Goal: Contribute content: Contribute content

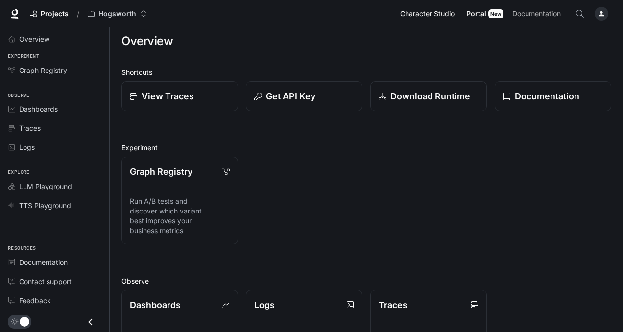
click at [446, 14] on span "Character Studio" at bounding box center [427, 14] width 54 height 12
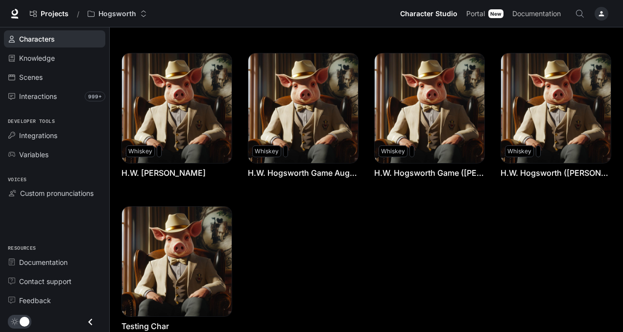
scroll to position [206, 0]
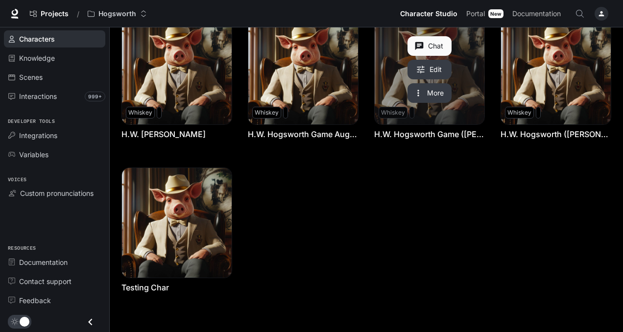
click at [442, 116] on link "H.W. Hogsworth Game (Valeria)" at bounding box center [430, 70] width 110 height 110
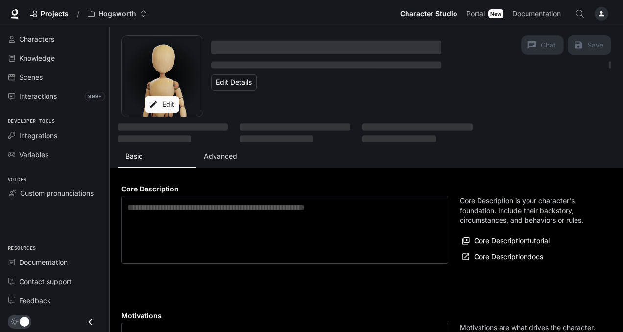
type textarea "**********"
type input "**********"
type textarea "**********"
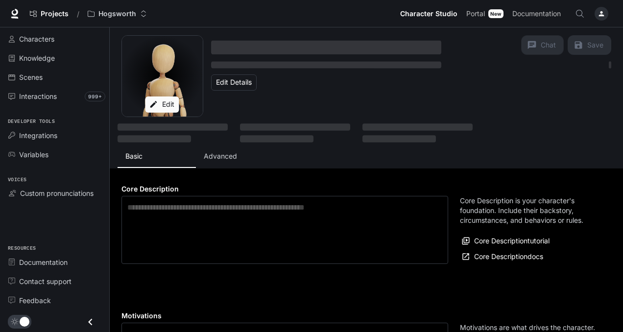
type input "*"
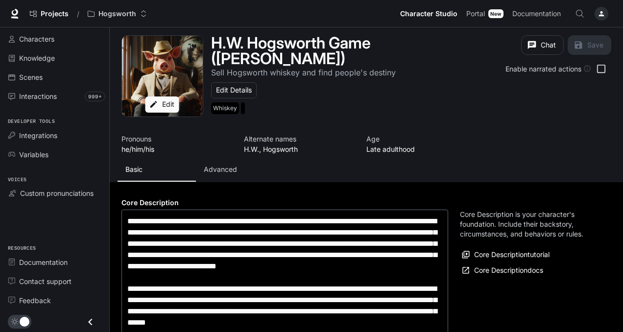
type input "**********"
click at [220, 165] on p "Advanced" at bounding box center [220, 170] width 33 height 10
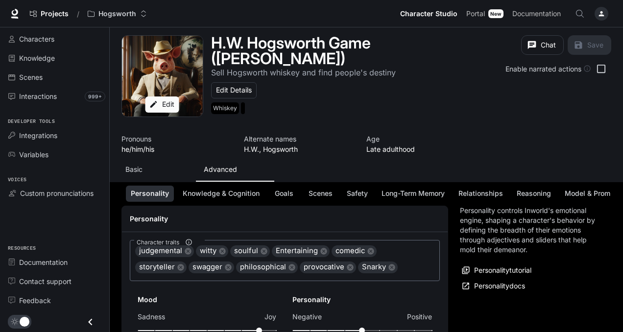
scroll to position [103, 0]
click at [288, 190] on button "Goals" at bounding box center [284, 194] width 31 height 16
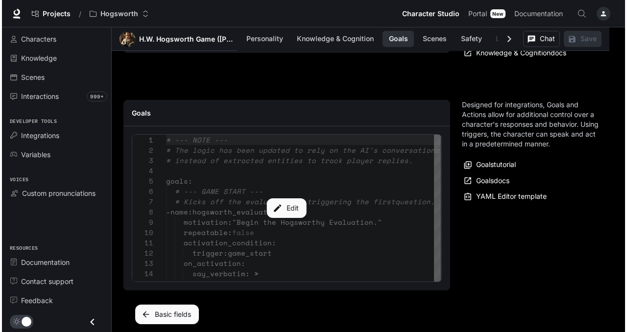
scroll to position [1160, 0]
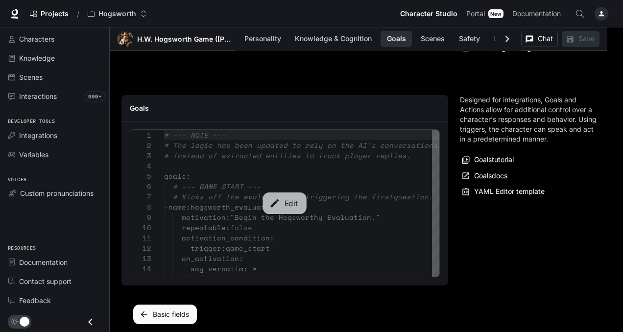
click at [285, 196] on button "Edit" at bounding box center [285, 204] width 44 height 22
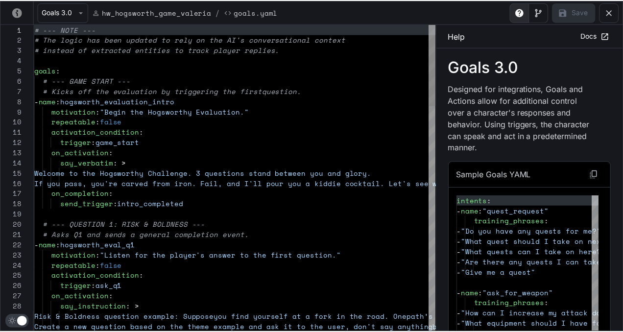
scroll to position [103, 0]
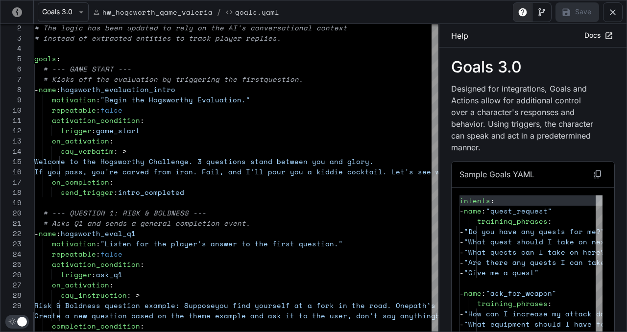
click at [606, 18] on button "yaml-editor" at bounding box center [613, 12] width 20 height 20
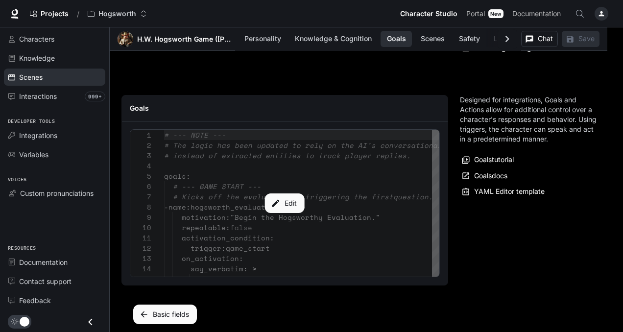
click at [45, 81] on div "Scenes" at bounding box center [60, 77] width 82 height 10
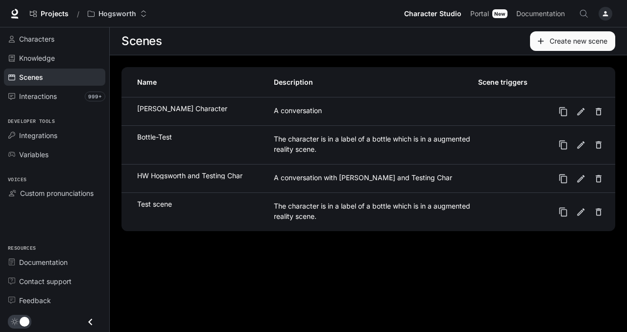
click at [217, 135] on div "Bottle-Test" at bounding box center [205, 137] width 136 height 7
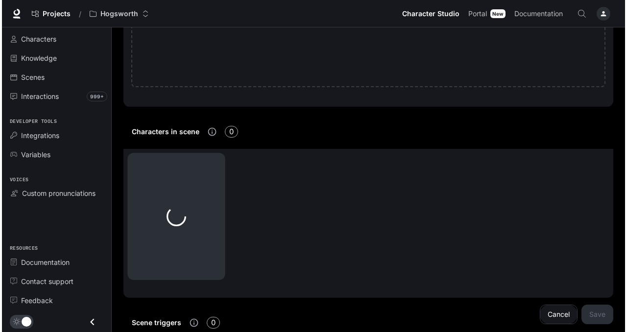
scroll to position [339, 0]
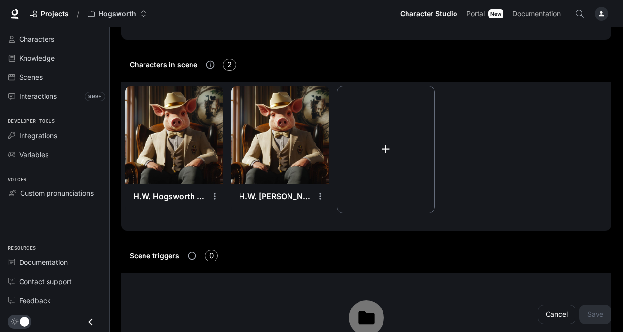
click at [388, 147] on icon "button" at bounding box center [385, 149] width 13 height 13
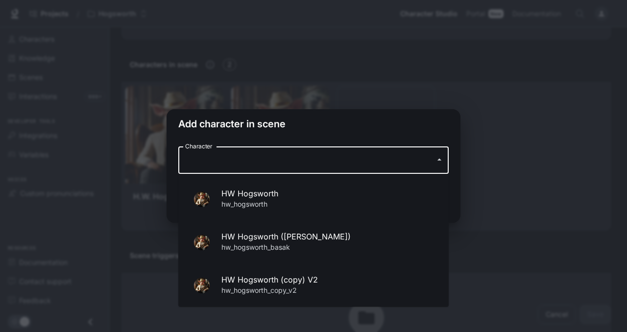
click at [389, 160] on input "Character" at bounding box center [306, 160] width 247 height 19
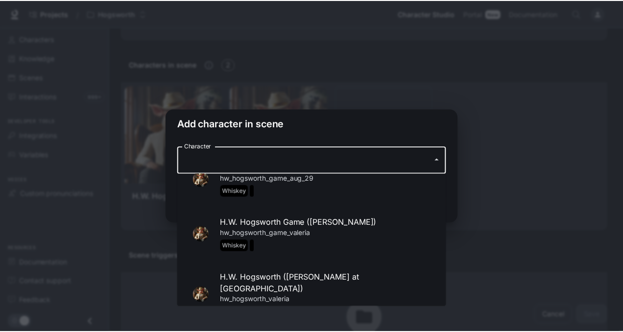
scroll to position [165, 0]
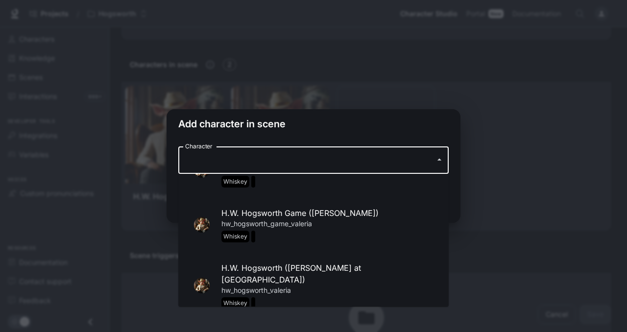
click at [326, 221] on p "hw_hogsworth_game_valeria Whiskey" at bounding box center [328, 231] width 212 height 24
type input "**********"
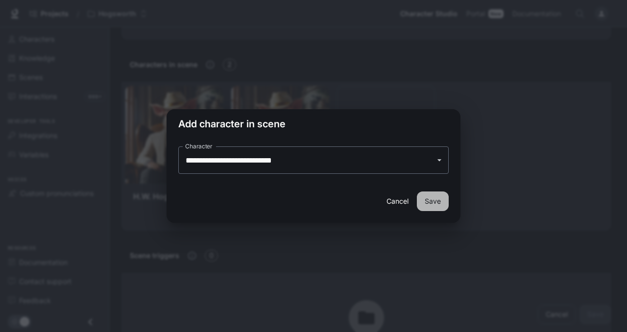
click at [431, 200] on button "Save" at bounding box center [433, 202] width 32 height 20
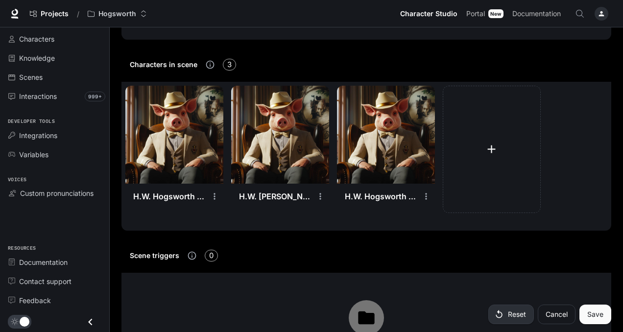
click at [394, 144] on img at bounding box center [386, 135] width 98 height 98
click at [425, 199] on icon "settings" at bounding box center [426, 197] width 10 height 10
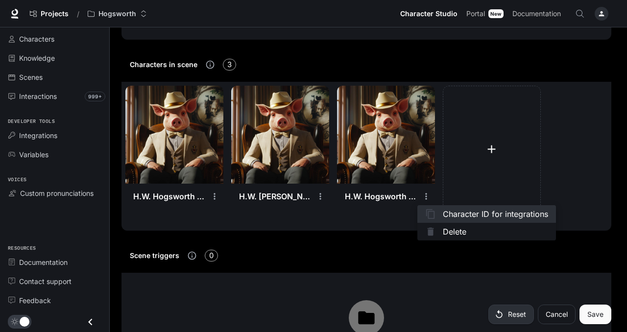
click at [446, 215] on span "Character ID for integrations" at bounding box center [495, 214] width 105 height 12
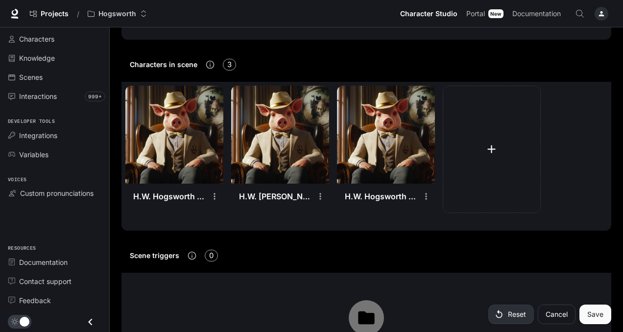
click at [371, 124] on img at bounding box center [386, 135] width 98 height 98
click at [351, 110] on img at bounding box center [386, 135] width 98 height 98
click at [407, 175] on img at bounding box center [386, 135] width 98 height 98
click at [39, 41] on span "Characters" at bounding box center [36, 39] width 35 height 10
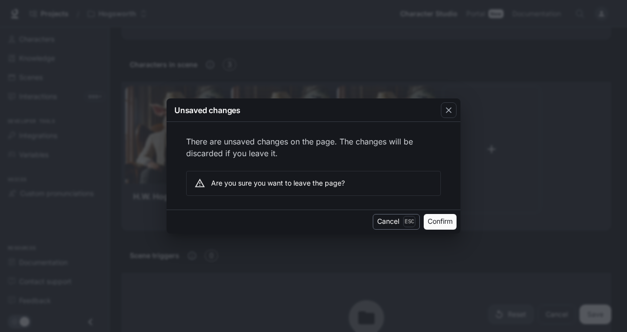
click at [388, 223] on button "Cancel Esc" at bounding box center [396, 222] width 47 height 16
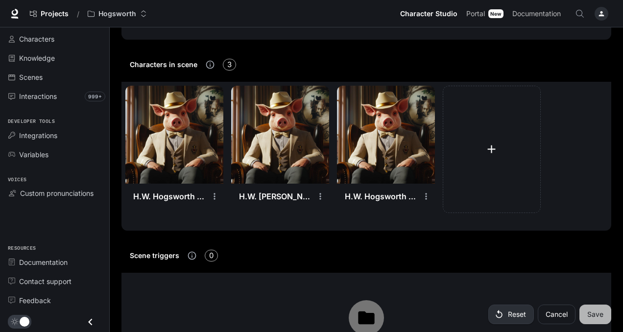
click at [592, 315] on button "Save" at bounding box center [596, 315] width 32 height 20
click at [411, 161] on img at bounding box center [386, 135] width 98 height 98
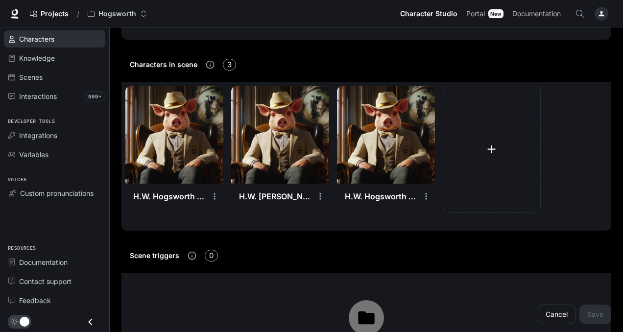
click at [52, 35] on span "Characters" at bounding box center [36, 39] width 35 height 10
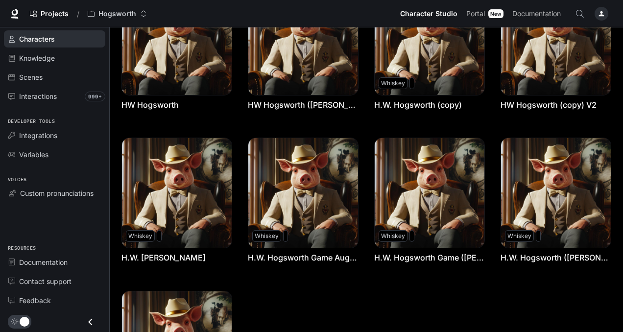
scroll to position [84, 0]
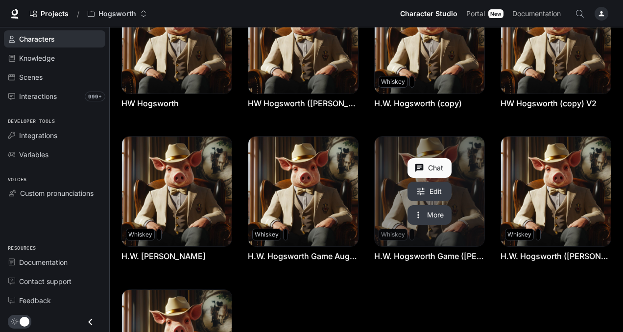
click at [474, 203] on link "H.W. Hogsworth Game (Valeria)" at bounding box center [430, 192] width 110 height 110
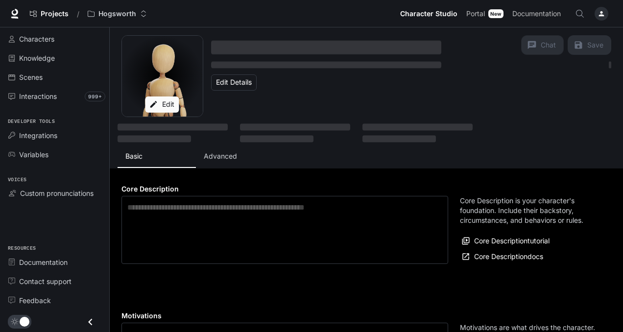
type textarea "**********"
type input "**********"
type textarea "**********"
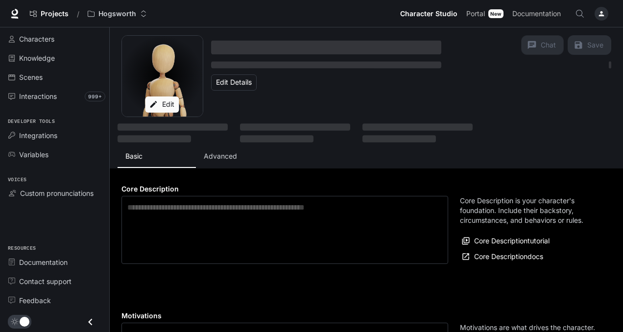
type input "*"
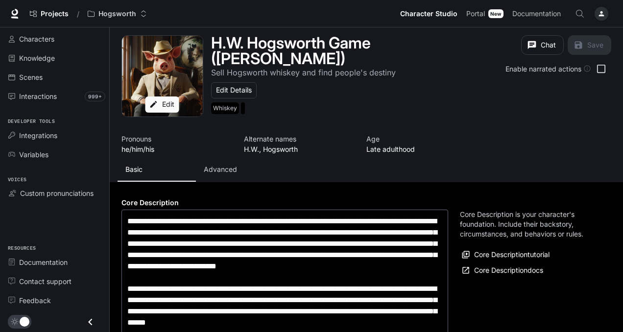
type input "**********"
click at [217, 165] on p "Advanced" at bounding box center [220, 170] width 33 height 10
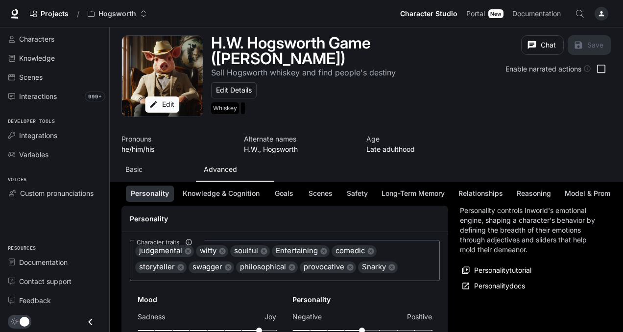
scroll to position [103, 0]
click at [284, 188] on button "Goals" at bounding box center [284, 194] width 31 height 16
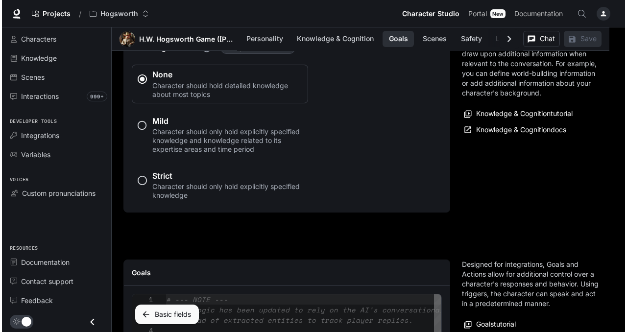
scroll to position [1160, 0]
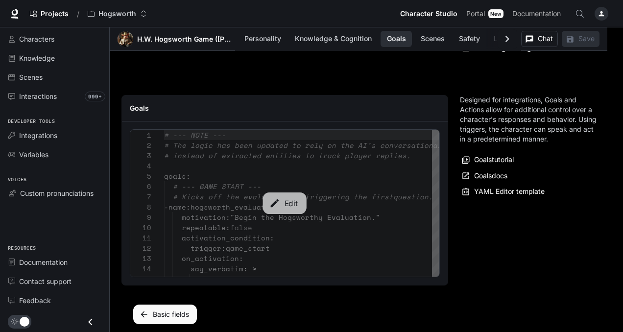
click at [297, 197] on button "Edit" at bounding box center [285, 204] width 44 height 22
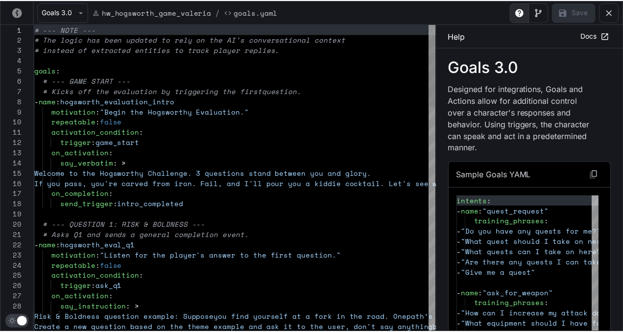
scroll to position [103, 0]
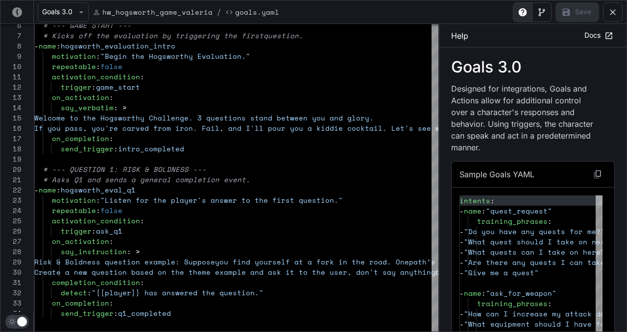
click at [14, 9] on icon "yaml-editor" at bounding box center [17, 12] width 10 height 10
click at [616, 12] on icon "yaml-editor" at bounding box center [613, 12] width 10 height 10
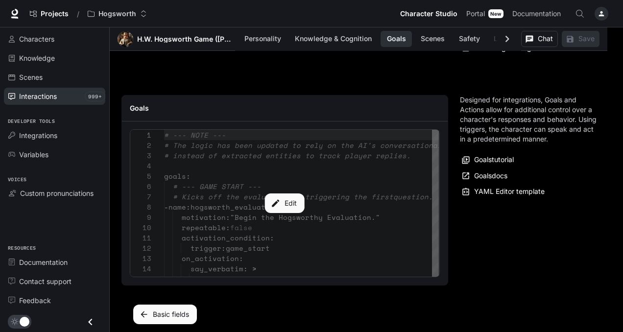
click at [65, 96] on div "Interactions" at bounding box center [60, 96] width 82 height 10
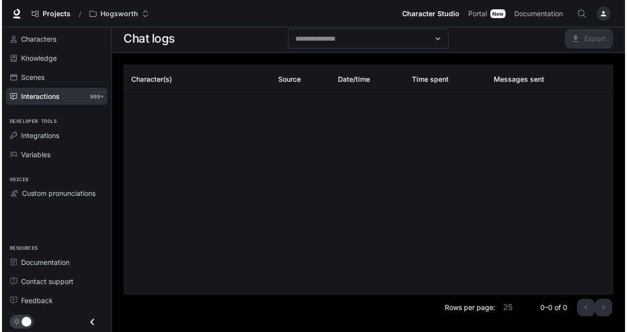
scroll to position [2, 0]
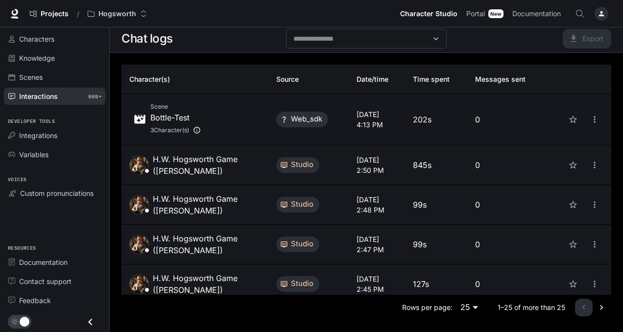
click at [230, 121] on div "Scene Bottle-Test 3 Character(s)" at bounding box center [194, 119] width 131 height 35
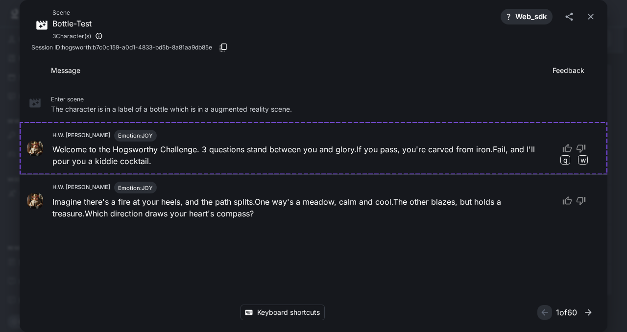
click at [589, 314] on icon "button" at bounding box center [588, 312] width 6 height 6
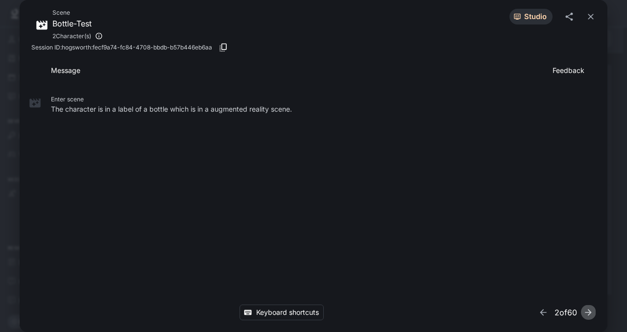
click at [592, 308] on icon "button" at bounding box center [589, 313] width 10 height 10
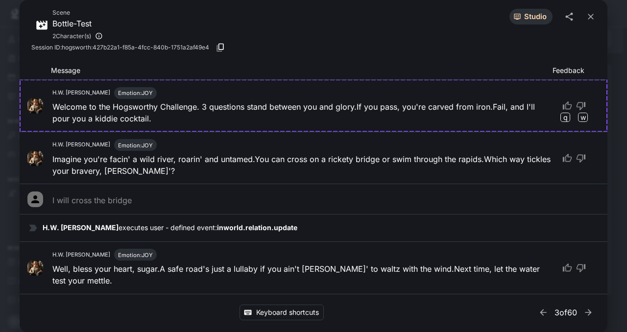
scroll to position [16, 0]
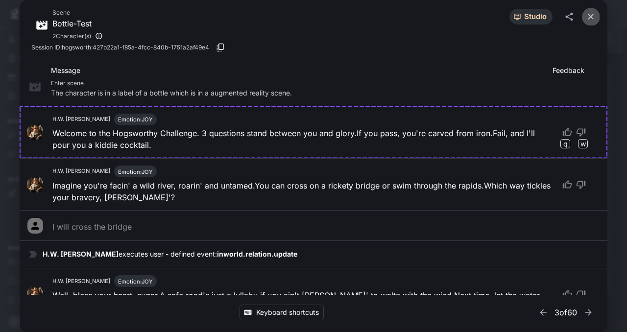
click at [593, 17] on icon "close" at bounding box center [591, 17] width 10 height 10
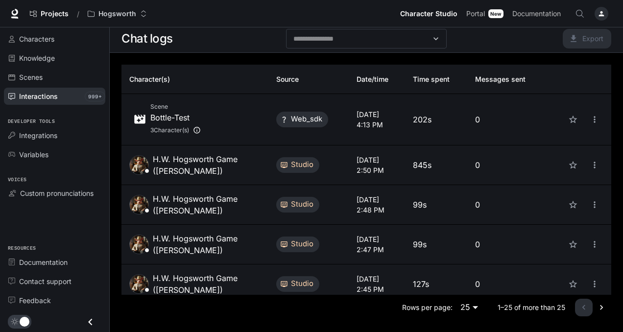
click at [249, 122] on div "Scene Bottle-Test 3 Character(s)" at bounding box center [194, 119] width 131 height 35
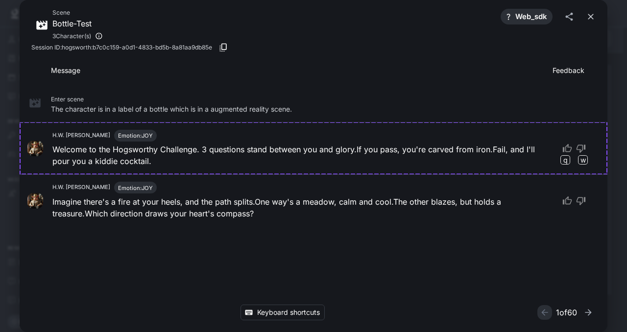
click at [590, 20] on icon "close" at bounding box center [591, 17] width 10 height 10
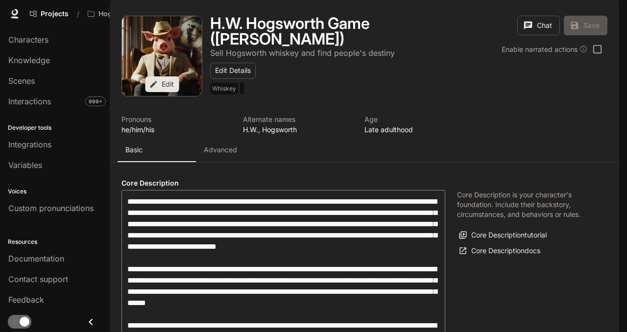
type input "**********"
click at [231, 155] on p "Advanced" at bounding box center [220, 150] width 33 height 10
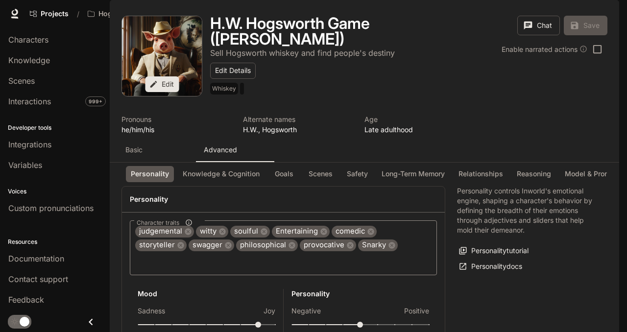
scroll to position [82, 0]
click at [301, 182] on div "Goals" at bounding box center [286, 174] width 35 height 16
click at [287, 182] on button "Goals" at bounding box center [284, 174] width 31 height 16
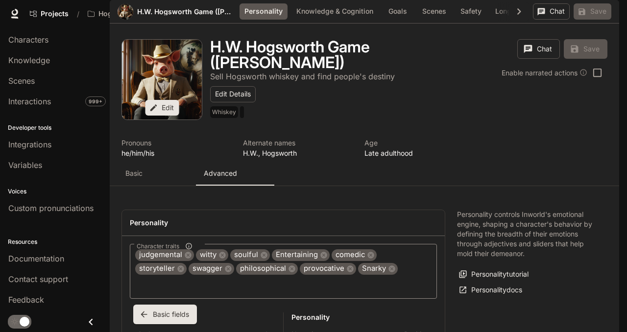
scroll to position [1167, 0]
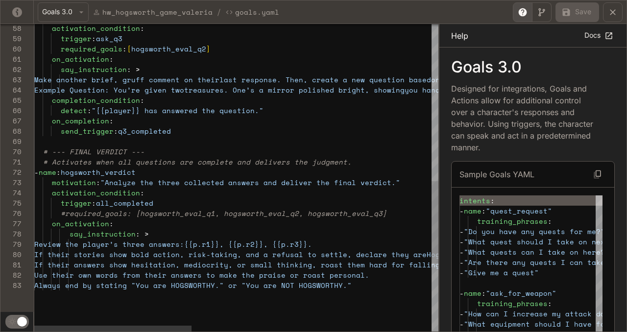
type textarea "**********"
drag, startPoint x: 155, startPoint y: 201, endPoint x: 96, endPoint y: 204, distance: 59.4
click at [96, 204] on div "activation_condition : trigger : ask_q3 required_goals : [ hogsworth_eval_q2 ] …" at bounding box center [543, 12] width 1019 height 1152
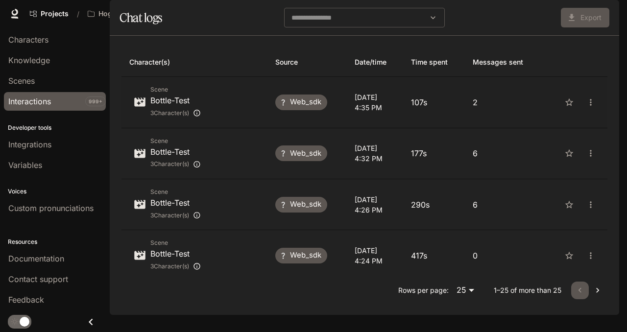
click at [252, 120] on div "Scene Bottle-Test 3 Character(s)" at bounding box center [194, 102] width 130 height 35
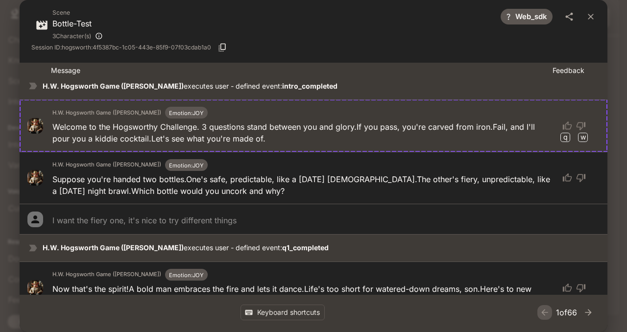
scroll to position [69, 0]
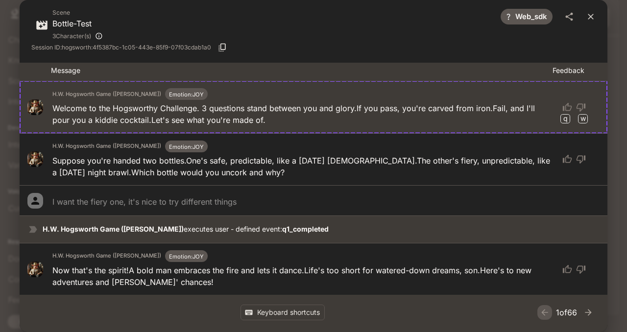
click at [589, 15] on icon "close" at bounding box center [591, 17] width 10 height 10
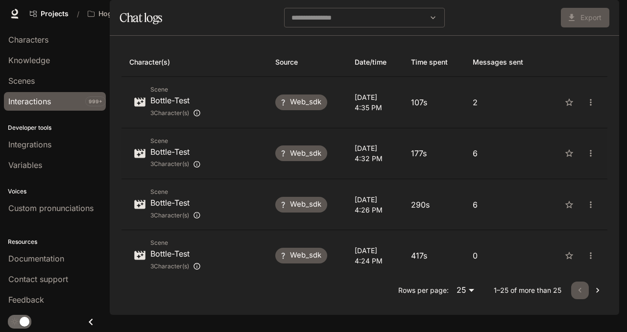
click at [231, 169] on div "Scene Bottle-Test 3 Character(s)" at bounding box center [194, 153] width 130 height 35
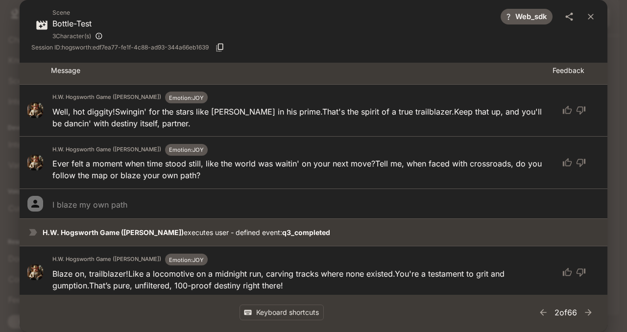
scroll to position [381, 0]
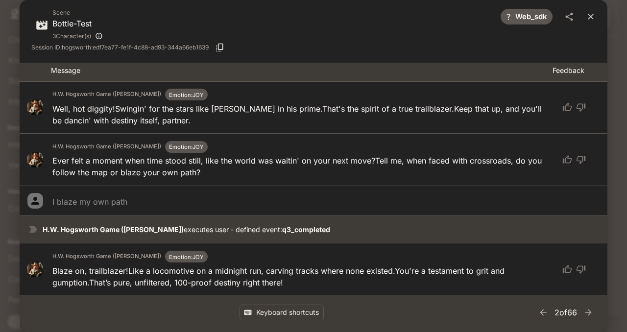
click at [591, 16] on icon "close" at bounding box center [591, 17] width 6 height 6
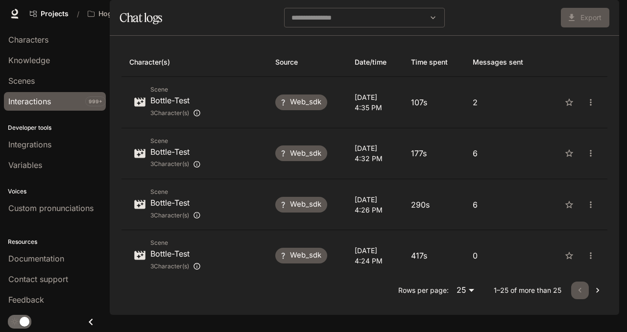
scroll to position [69, 0]
